Goal: Navigation & Orientation: Find specific page/section

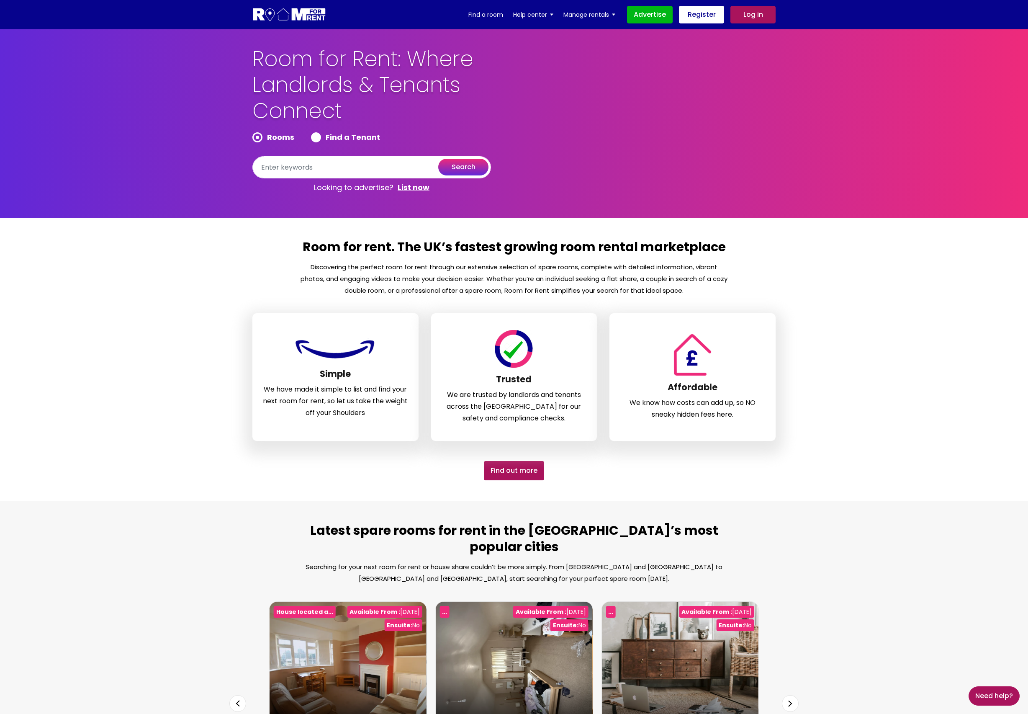
click at [753, 16] on link "Log in" at bounding box center [752, 15] width 45 height 18
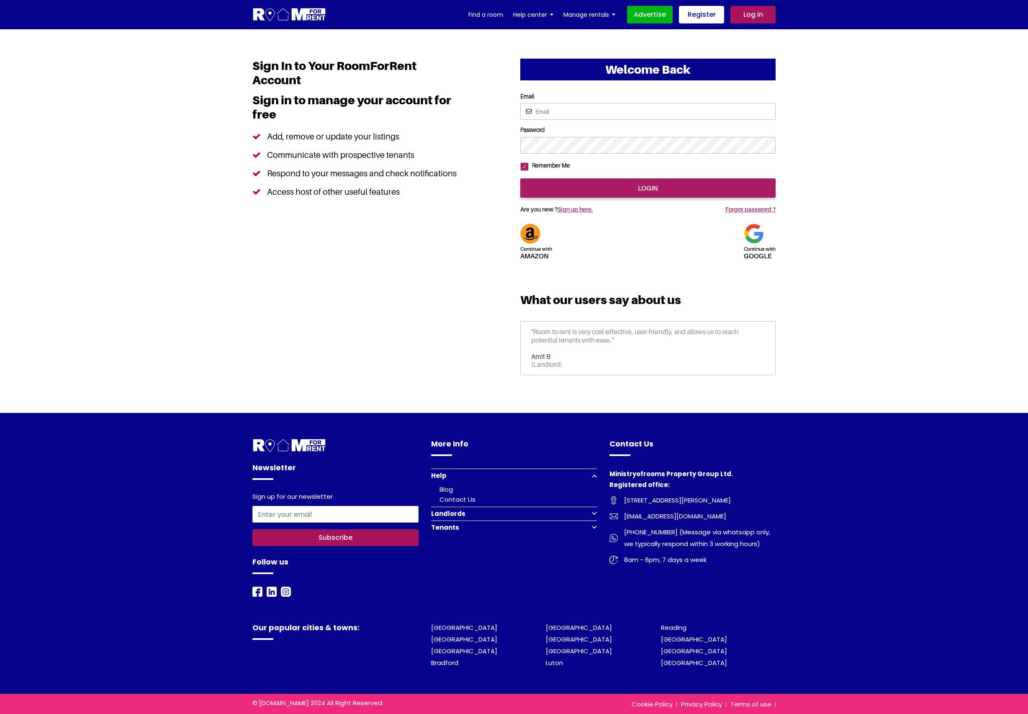
type input "saurabhsentiments@hotmail.com"
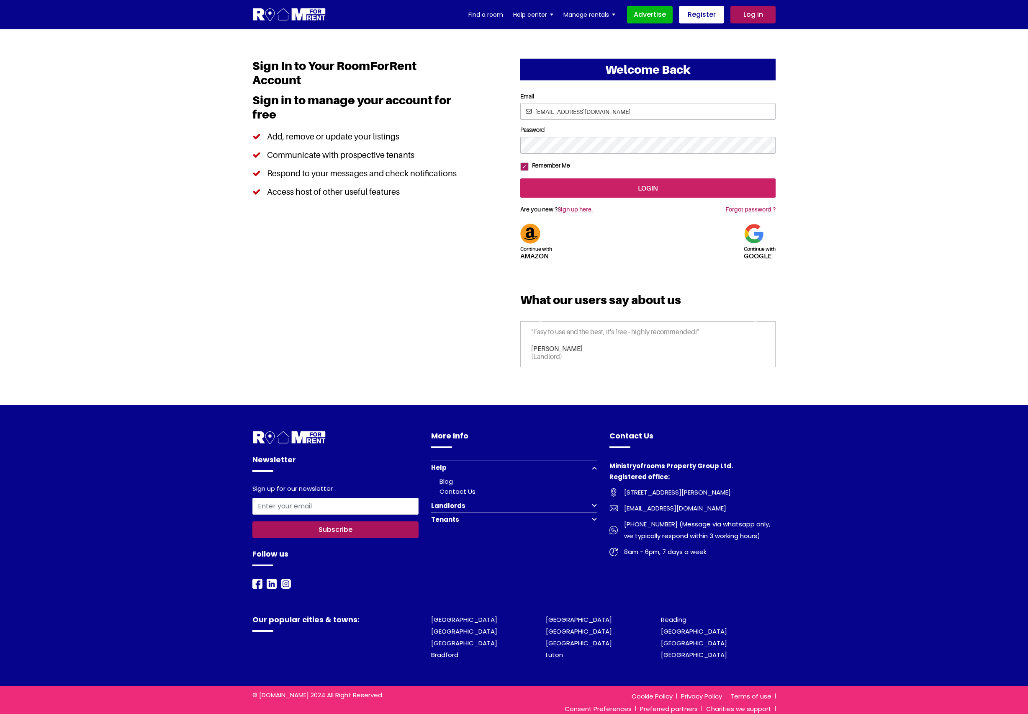
click at [607, 198] on input "login" at bounding box center [647, 187] width 255 height 19
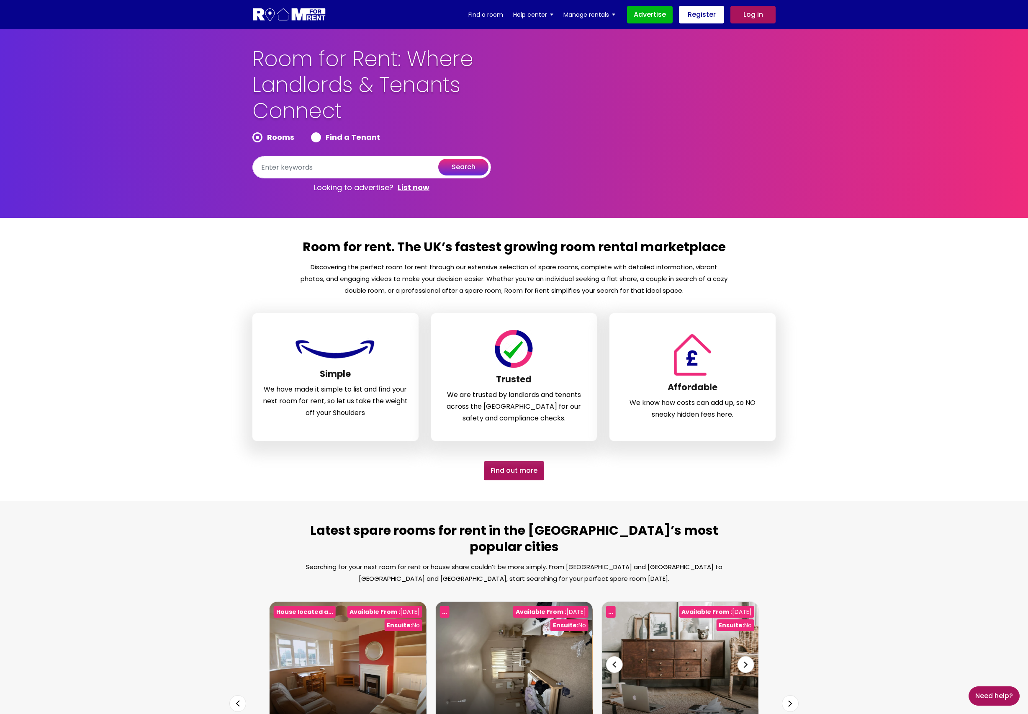
click at [639, 631] on img at bounding box center [680, 665] width 157 height 126
